Goal: Information Seeking & Learning: Learn about a topic

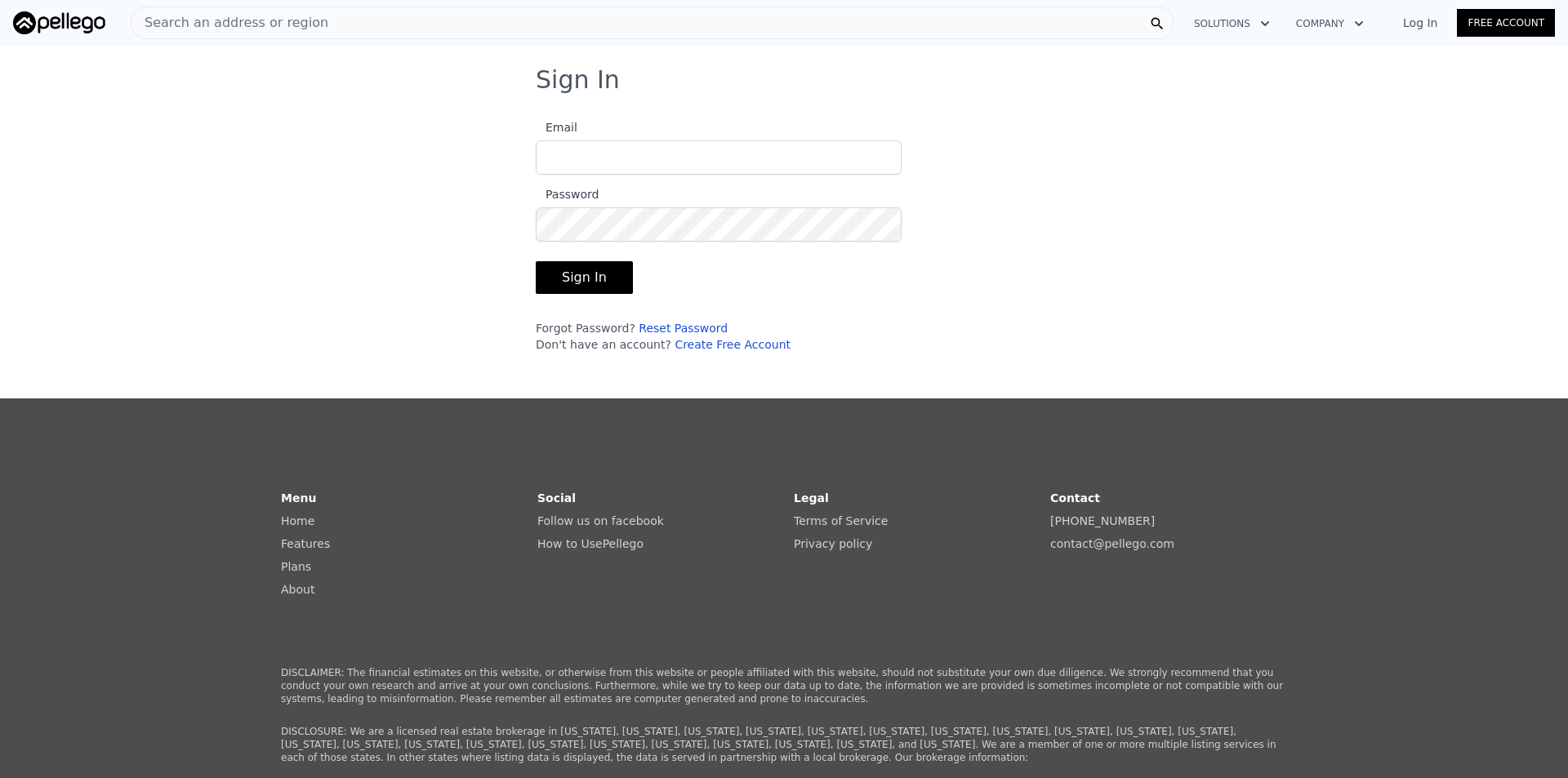
type input "[EMAIL_ADDRESS][DOMAIN_NAME]"
click at [558, 272] on button "Sign In" at bounding box center [585, 278] width 98 height 33
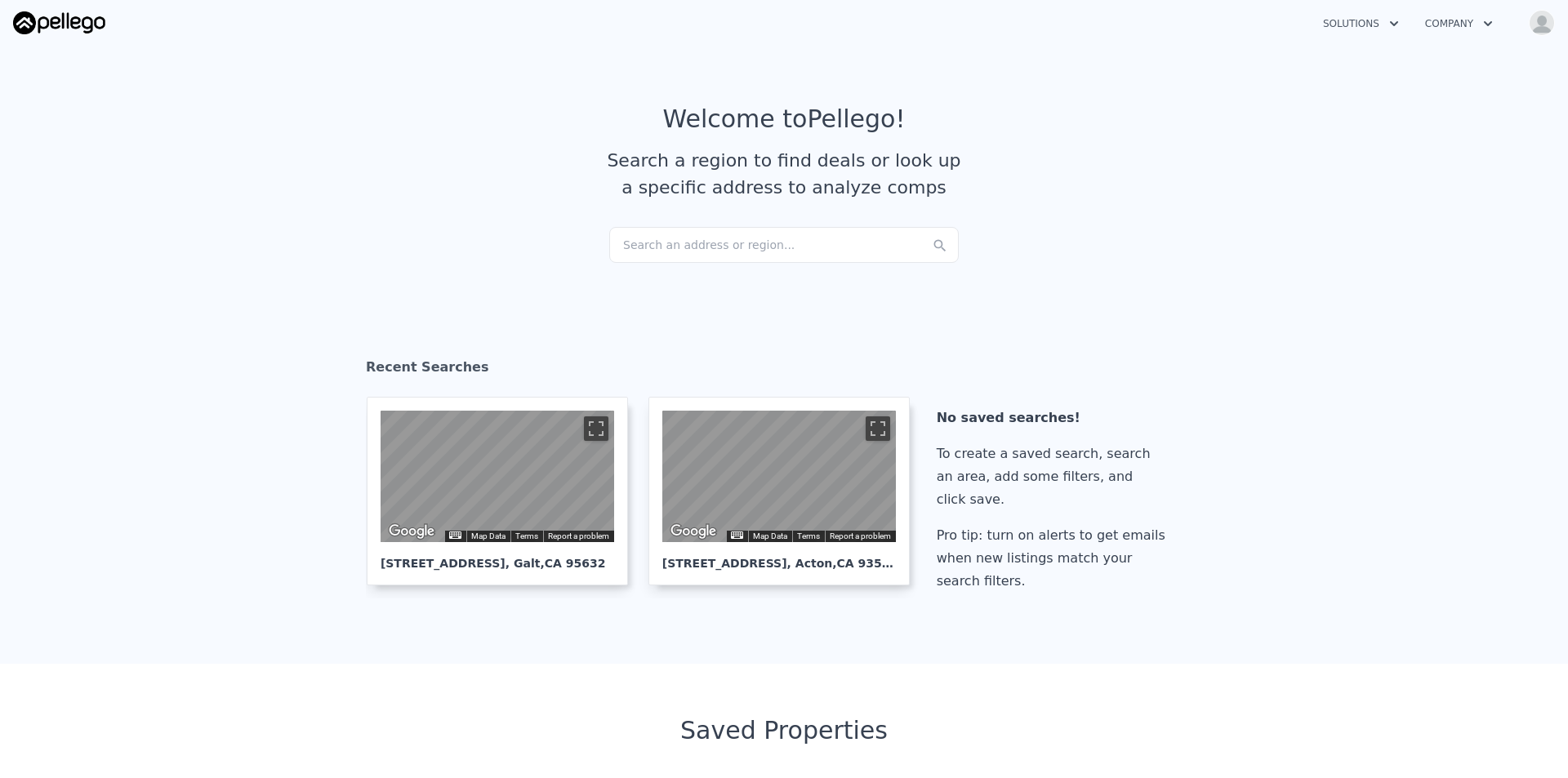
click at [739, 258] on div "Search an address or region..." at bounding box center [784, 245] width 350 height 36
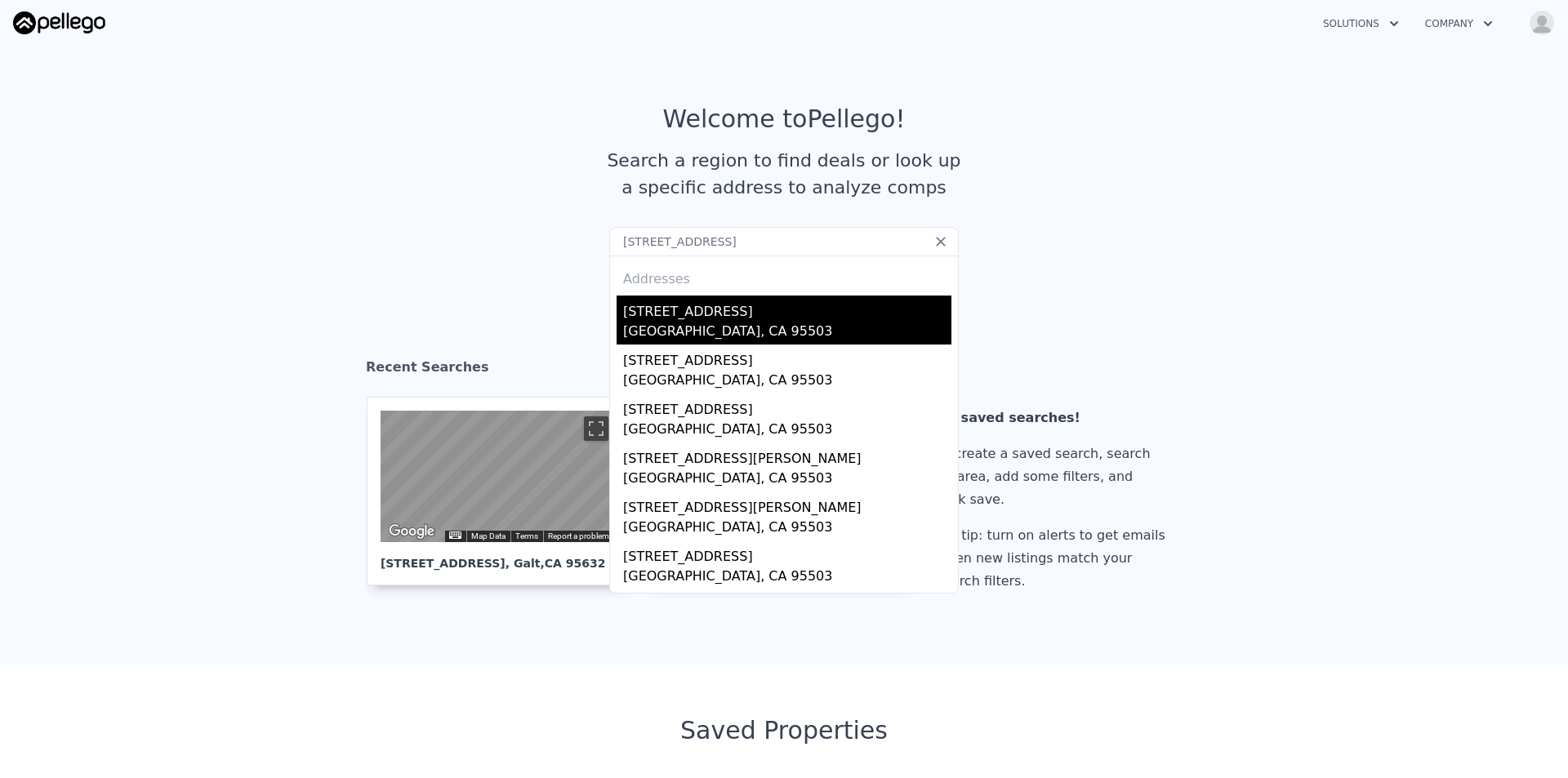
type input "[STREET_ADDRESS]"
click at [692, 331] on div "[GEOGRAPHIC_DATA], CA 95503" at bounding box center [787, 333] width 328 height 23
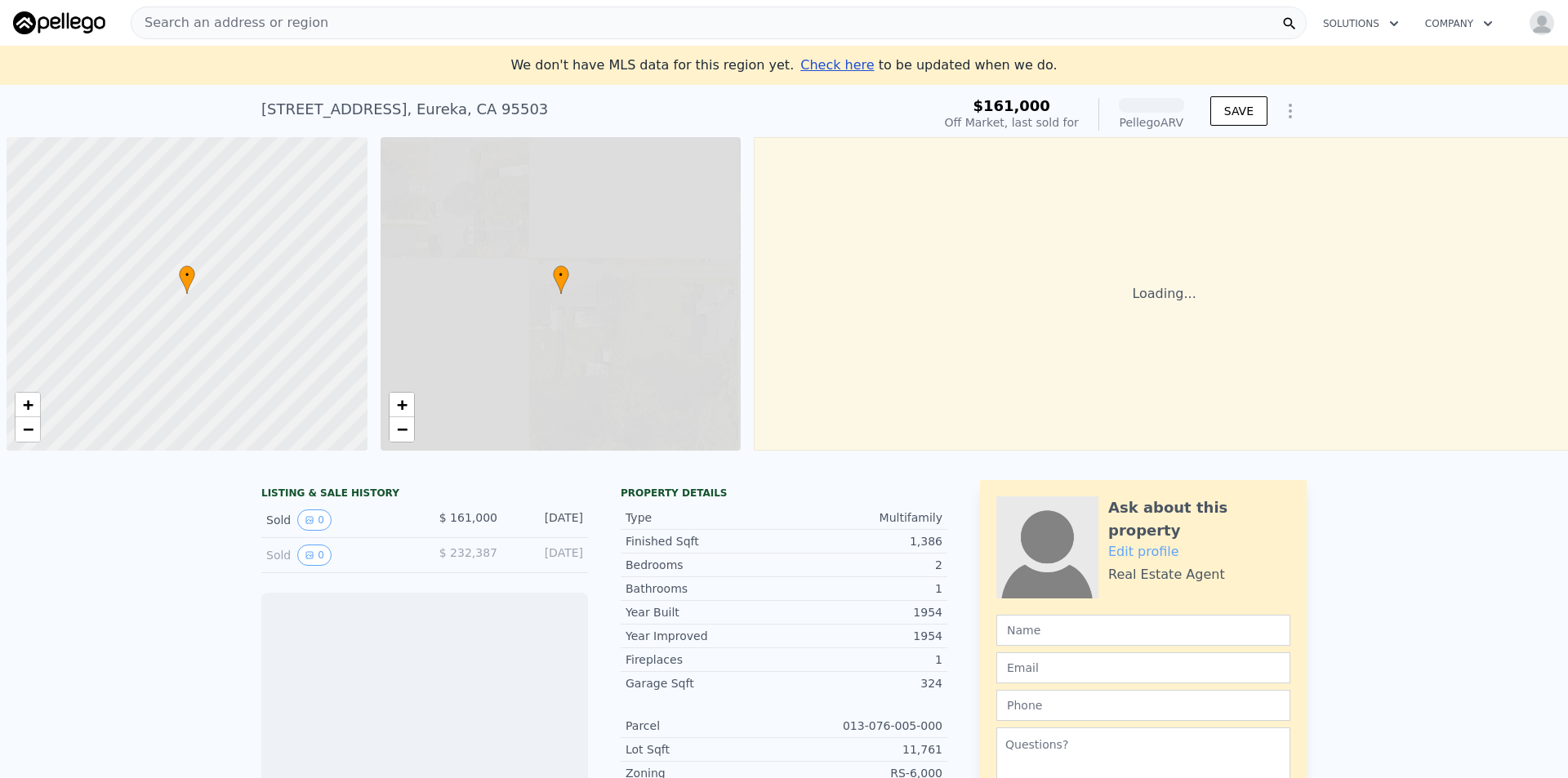
scroll to position [0, 7]
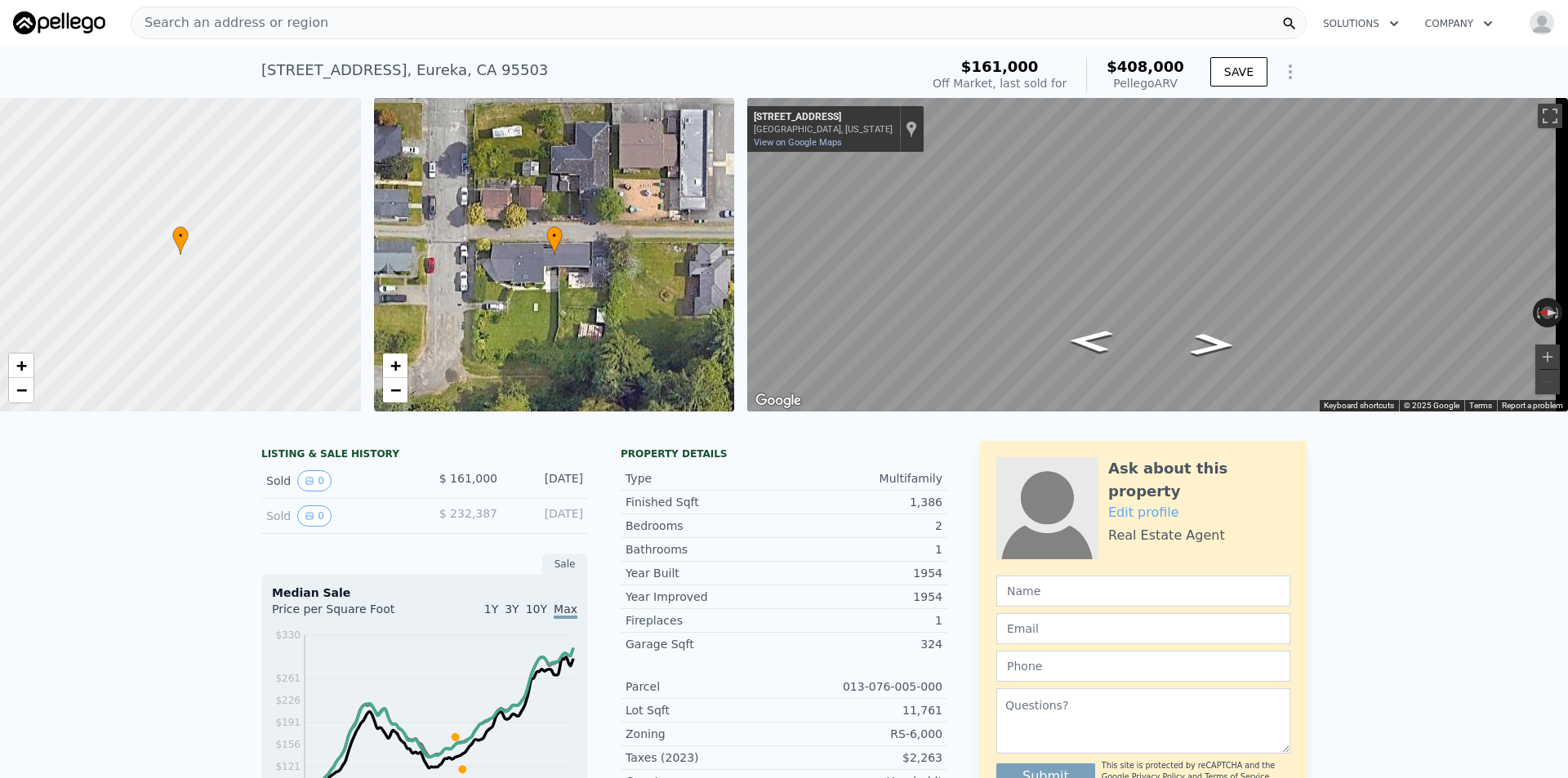
click at [299, 26] on span "Search an address or region" at bounding box center [230, 23] width 197 height 20
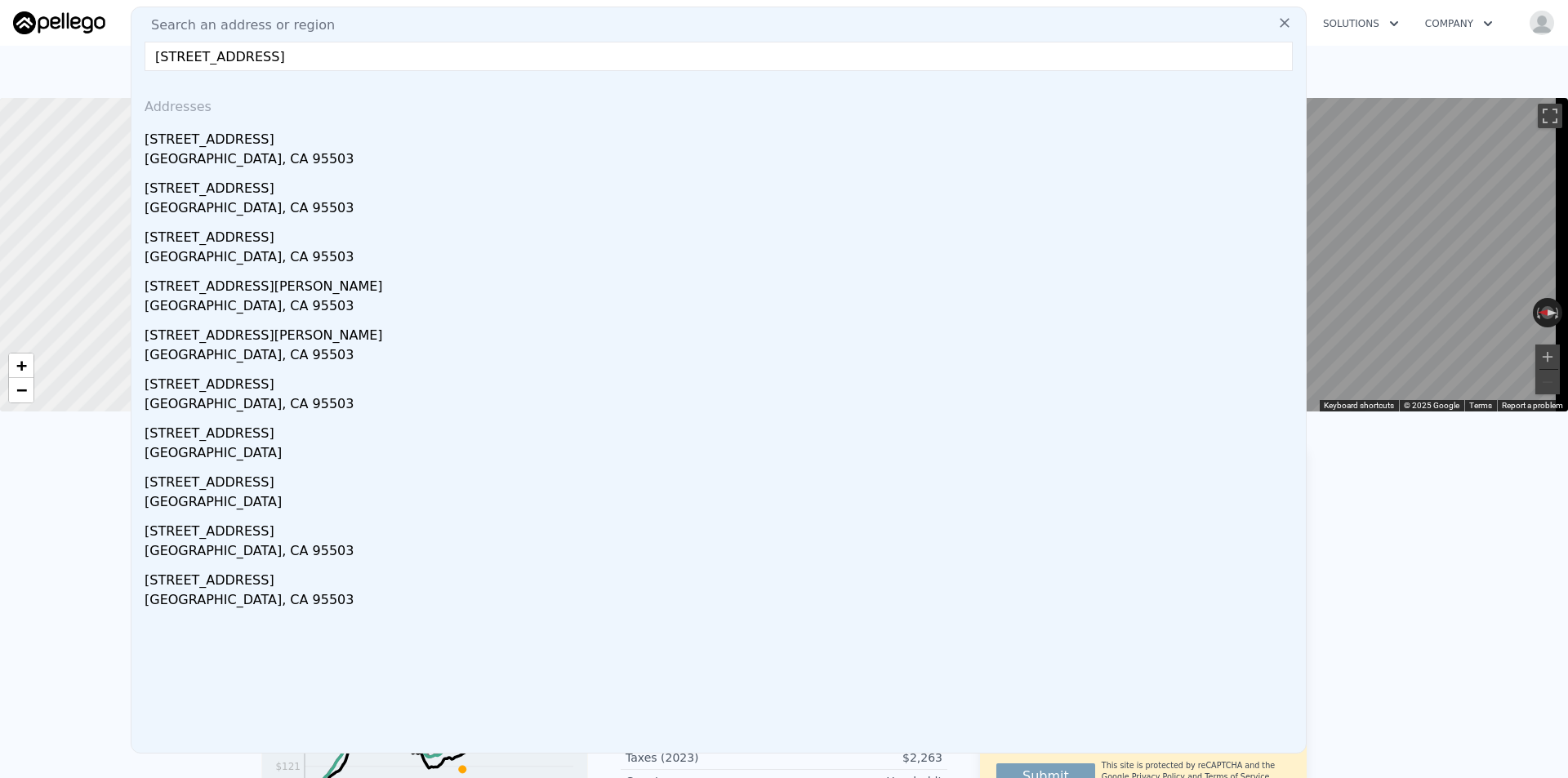
drag, startPoint x: 216, startPoint y: 55, endPoint x: 703, endPoint y: 117, distance: 490.9
click at [703, 117] on div "Search an address or region [STREET_ADDRESS] Addresses [STREET_ADDRESS][GEOGRAP…" at bounding box center [719, 380] width 1176 height 747
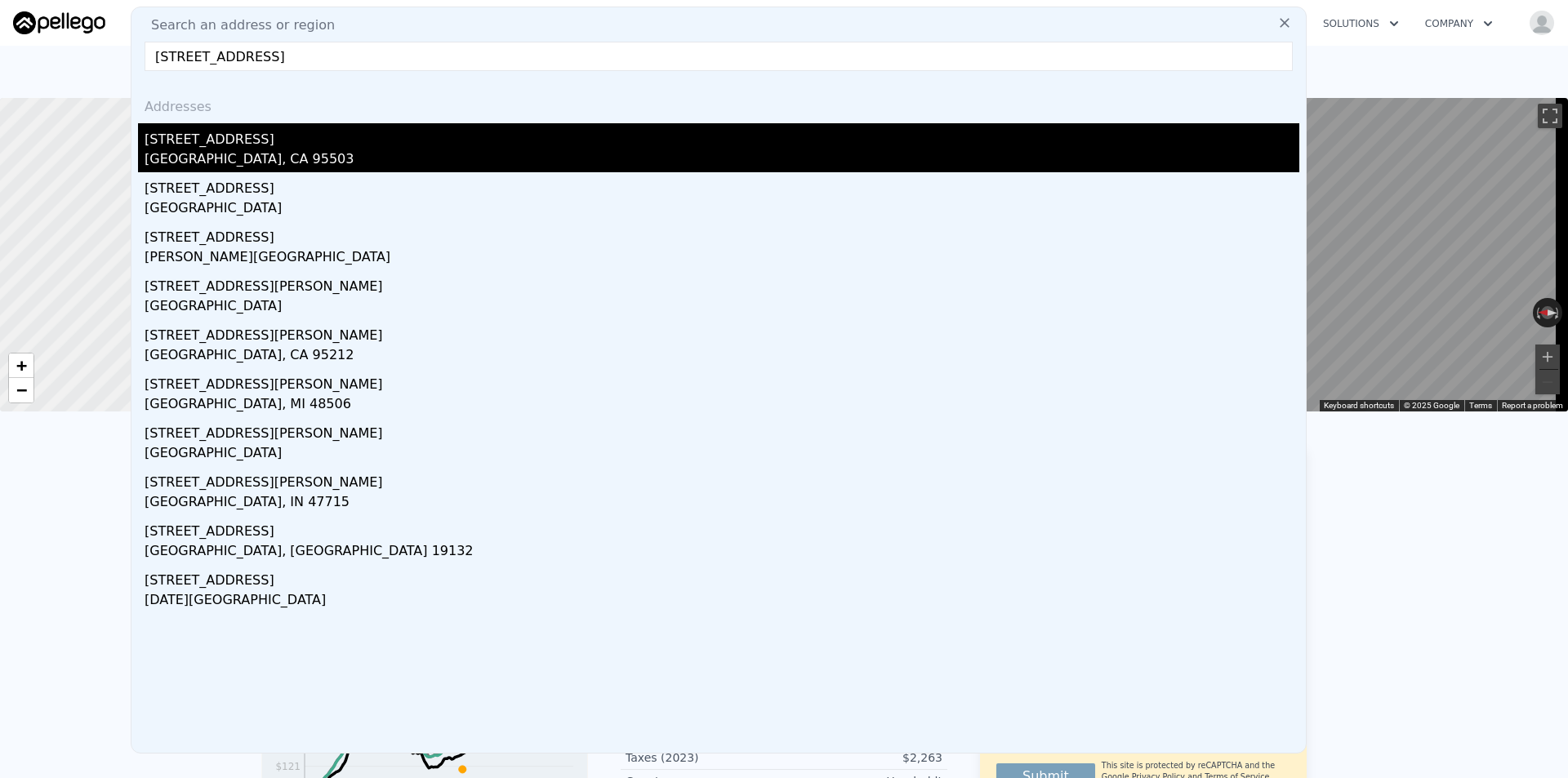
type input "[STREET_ADDRESS]"
click at [461, 134] on div "[STREET_ADDRESS]" at bounding box center [722, 136] width 1155 height 26
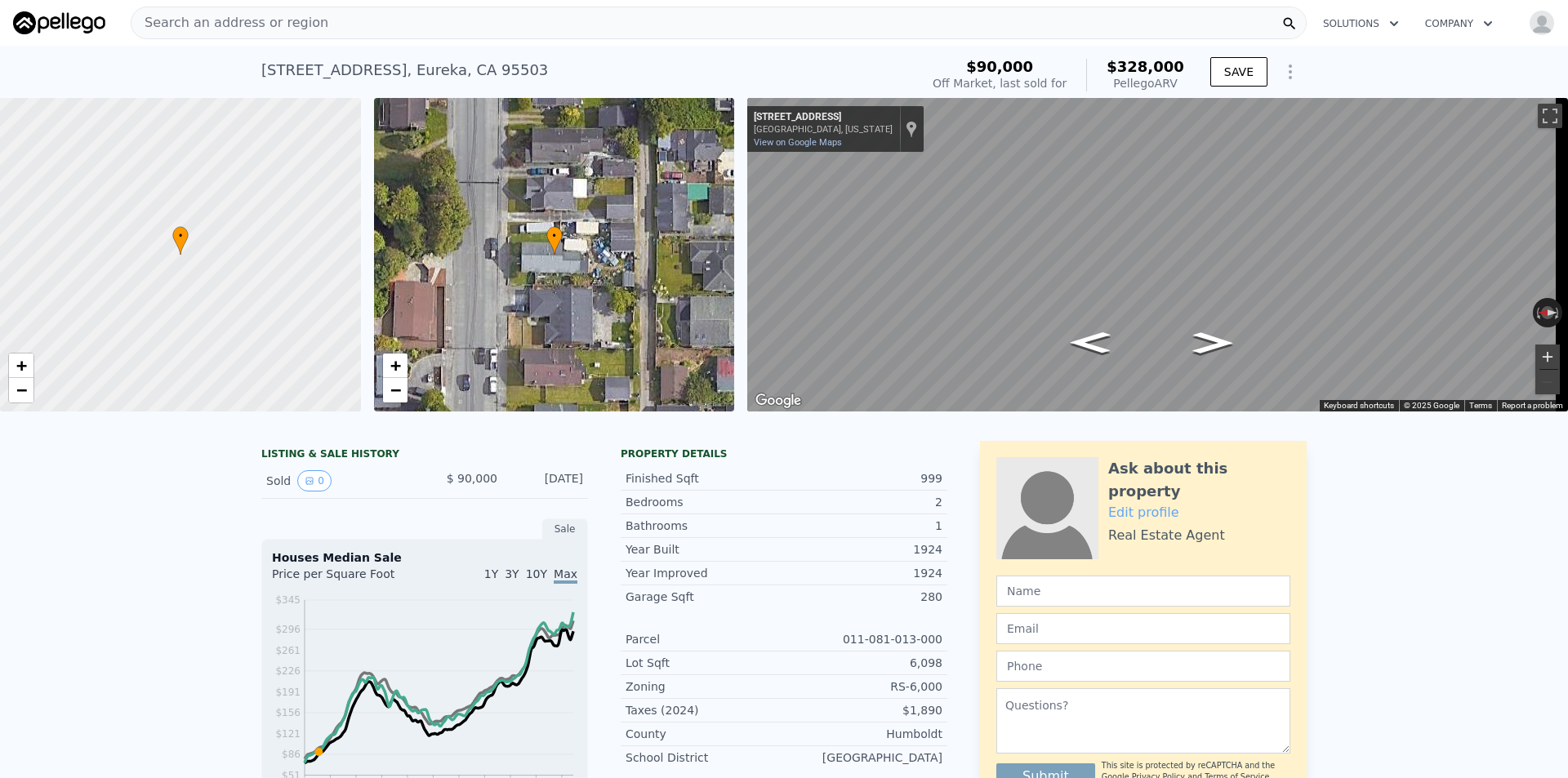
click at [1536, 351] on button "Zoom in" at bounding box center [1548, 357] width 25 height 25
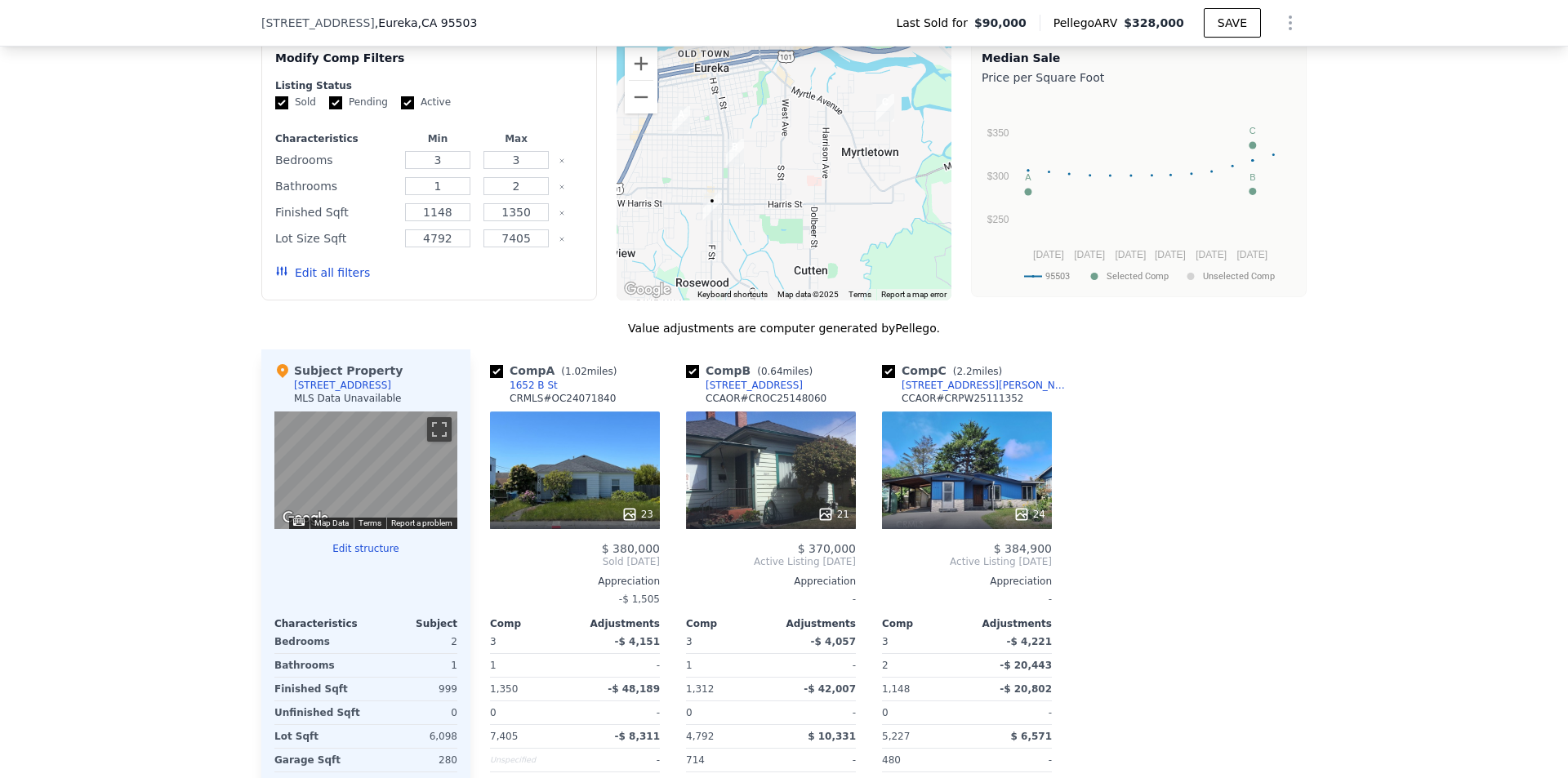
scroll to position [1627, 0]
